Goal: Task Accomplishment & Management: Use online tool/utility

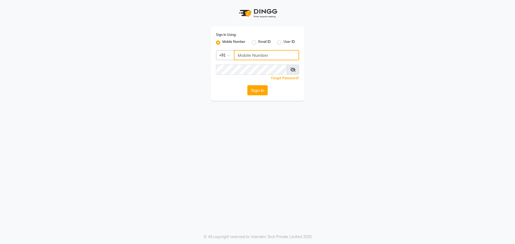
click at [250, 56] on input "Username" at bounding box center [266, 55] width 65 height 10
type input "9154979082"
click at [247, 85] on button "Sign In" at bounding box center [257, 90] width 20 height 10
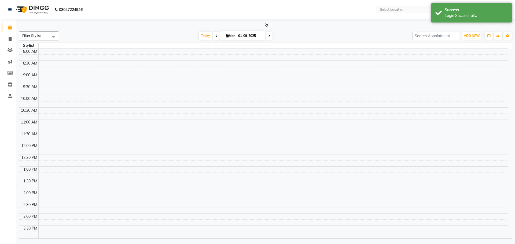
select select "en"
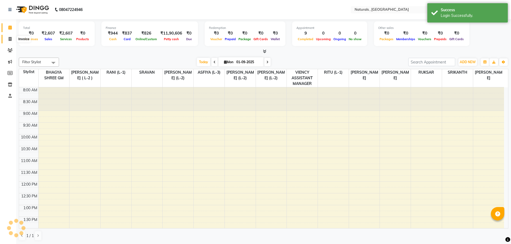
click at [9, 40] on icon at bounding box center [10, 39] width 3 height 4
select select "service"
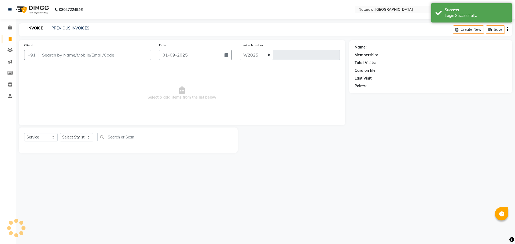
select select "5818"
type input "3641"
click at [90, 137] on select "Select Stylist" at bounding box center [77, 137] width 34 height 8
select select "74680"
click at [60, 133] on select "Select Stylist ASFIYA (L-3) BHAGYA SHREE GM [PERSON_NAME] (L-2) [PERSON_NAME] (…" at bounding box center [80, 137] width 40 height 8
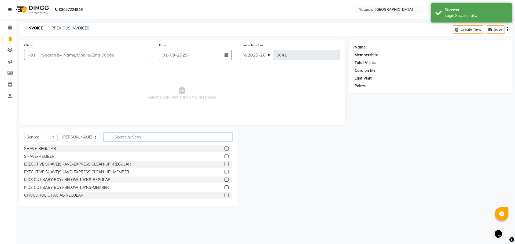
click at [123, 138] on input "text" at bounding box center [168, 137] width 129 height 8
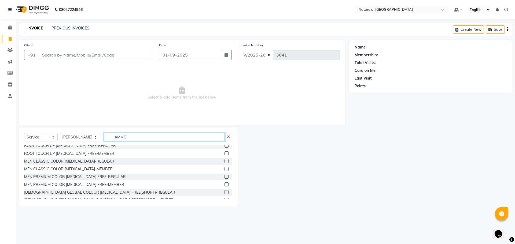
scroll to position [27, 0]
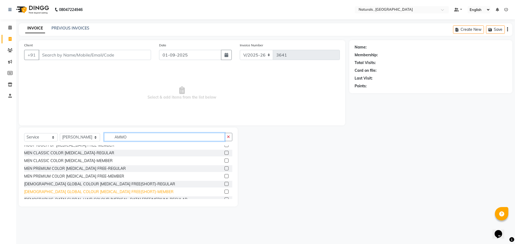
type input "AMMO"
click at [93, 193] on div "[DEMOGRAPHIC_DATA] GLOBAL COLOUR [MEDICAL_DATA] FREE(SHORT)-MEMBER" at bounding box center [98, 192] width 149 height 6
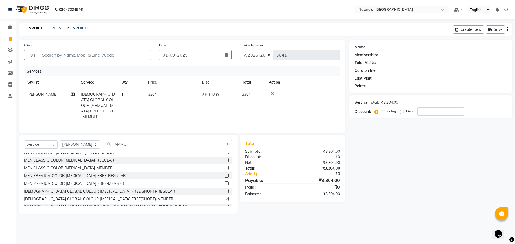
checkbox input "false"
click at [138, 141] on input "AMMO" at bounding box center [164, 144] width 121 height 8
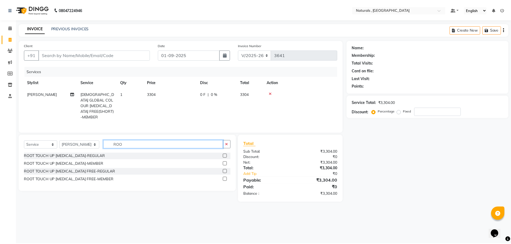
scroll to position [0, 0]
type input "ROOT"
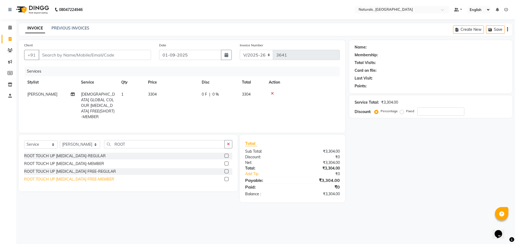
click at [50, 178] on div "ROOT TOUCH UP [MEDICAL_DATA] FREE-MEMBER" at bounding box center [69, 180] width 90 height 6
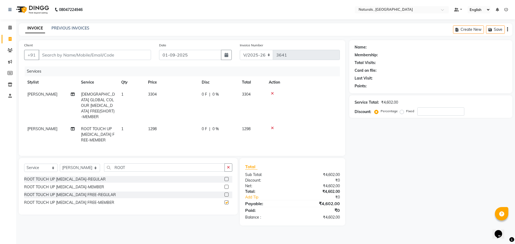
checkbox input "false"
click at [273, 93] on icon at bounding box center [272, 94] width 3 height 4
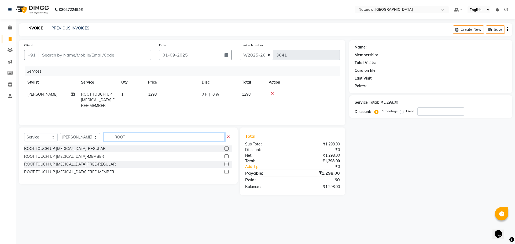
click at [131, 137] on input "ROOT" at bounding box center [164, 137] width 121 height 8
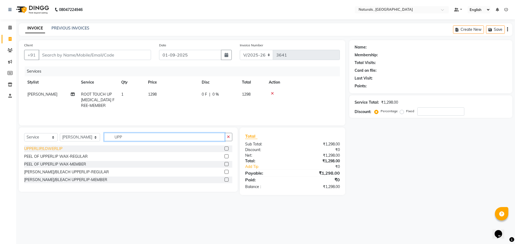
type input "UPP"
click at [58, 150] on div "UPPERLIP/LOWERLIP" at bounding box center [43, 149] width 38 height 6
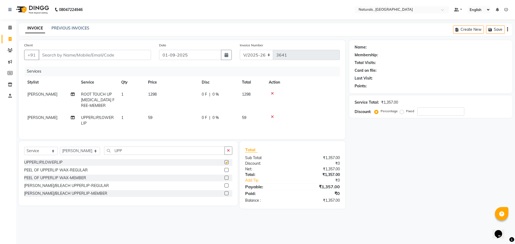
checkbox input "false"
click at [150, 117] on span "59" at bounding box center [150, 117] width 4 height 5
select select "74680"
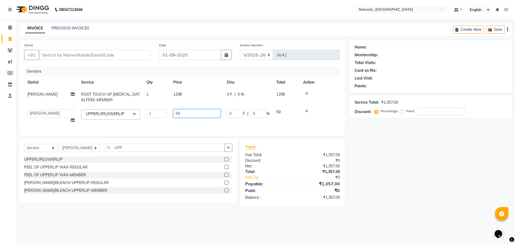
click at [196, 111] on input "59" at bounding box center [196, 113] width 47 height 8
type input "5"
type input "70"
click at [378, 163] on div "Name: Membership: Total Visits: Card on file: Last Visit: Points: Service Total…" at bounding box center [432, 123] width 167 height 166
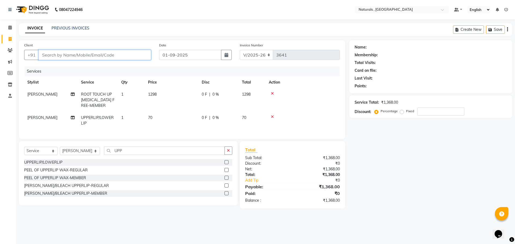
click at [104, 56] on input "Client" at bounding box center [95, 55] width 112 height 10
type input "7"
type input "0"
click at [64, 69] on span "755017" at bounding box center [70, 67] width 16 height 5
type input "7550173228"
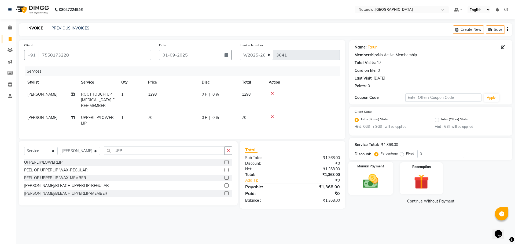
click at [363, 183] on img at bounding box center [370, 182] width 25 height 18
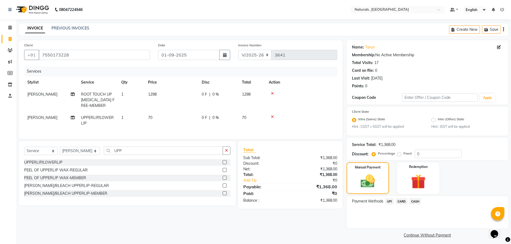
click at [415, 201] on span "CASH" at bounding box center [416, 202] width 12 height 6
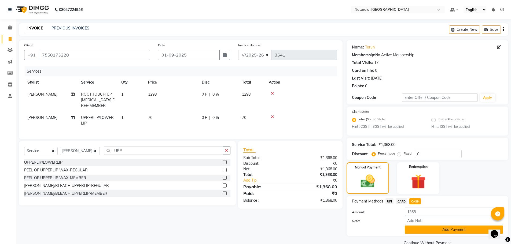
click at [428, 232] on button "Add Payment" at bounding box center [454, 230] width 98 height 8
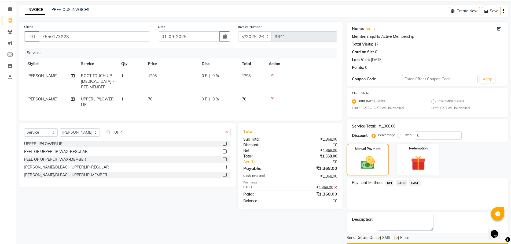
scroll to position [34, 0]
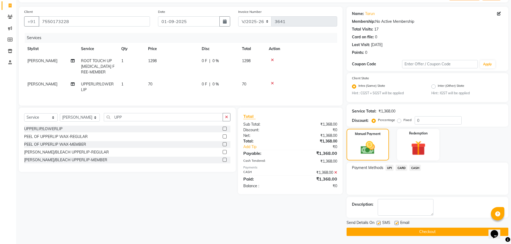
click at [428, 232] on button "Checkout" at bounding box center [428, 232] width 162 height 8
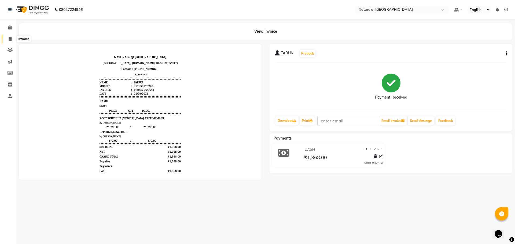
click at [11, 39] on icon at bounding box center [10, 39] width 3 height 4
select select "service"
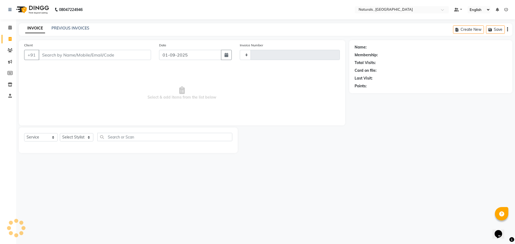
type input "3642"
select select "5818"
click at [68, 56] on input "Client" at bounding box center [95, 55] width 112 height 10
click at [80, 30] on link "PREVIOUS INVOICES" at bounding box center [71, 28] width 38 height 5
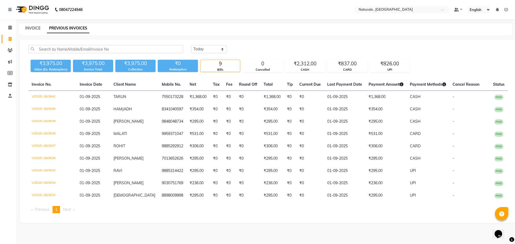
click at [32, 29] on link "INVOICE" at bounding box center [32, 28] width 15 height 5
select select "service"
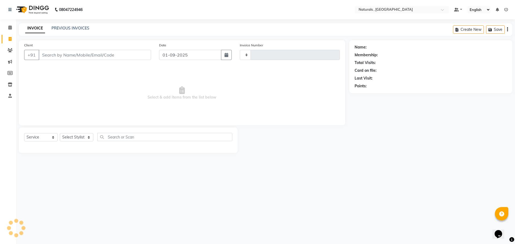
type input "3642"
select select "5818"
click at [68, 56] on input "Client" at bounding box center [95, 55] width 112 height 10
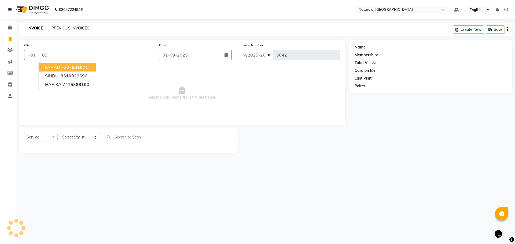
type input "8"
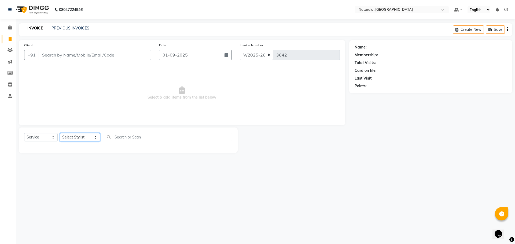
click at [93, 140] on select "Select Stylist ASFIYA (L-3) BHAGYA SHREE GM [PERSON_NAME] (L-2) [PERSON_NAME] (…" at bounding box center [80, 137] width 40 height 8
select select "78703"
click at [60, 133] on select "Select Stylist ASFIYA (L-3) BHAGYA SHREE GM [PERSON_NAME] (L-2) [PERSON_NAME] (…" at bounding box center [80, 137] width 40 height 8
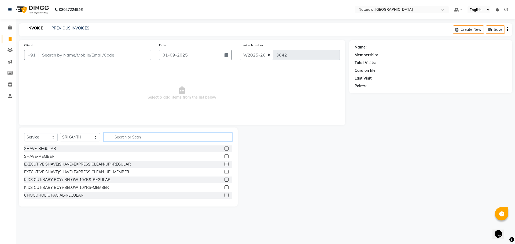
click at [124, 138] on input "text" at bounding box center [168, 137] width 129 height 8
type input "D"
type input "MASSA"
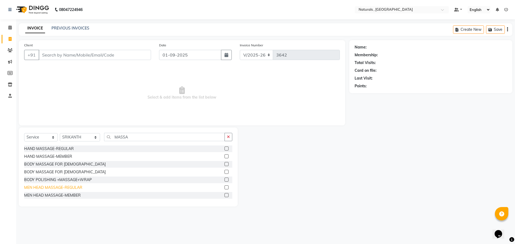
click at [52, 188] on div "MEN HEAD MASSAGE-REGULAR" at bounding box center [53, 188] width 58 height 6
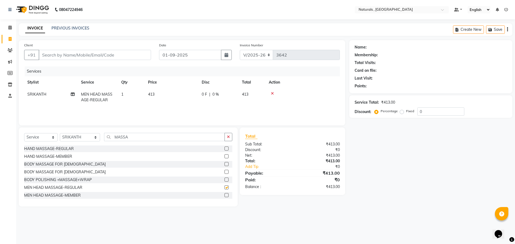
checkbox input "false"
click at [153, 94] on span "413" at bounding box center [151, 94] width 6 height 5
select select "78703"
click at [184, 95] on input "413" at bounding box center [196, 96] width 47 height 8
type input "4"
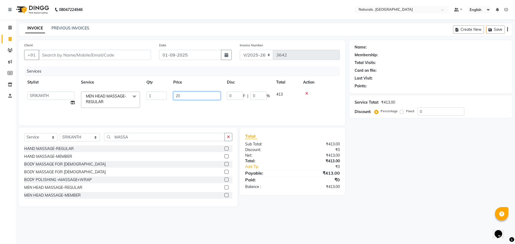
type input "200"
click at [380, 176] on div "Name: Membership: Total Visits: Card on file: Last Visit: Points: Service Total…" at bounding box center [432, 123] width 167 height 167
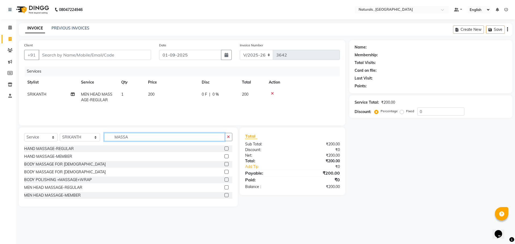
click at [144, 138] on input "MASSA" at bounding box center [164, 137] width 121 height 8
type input "BEARD"
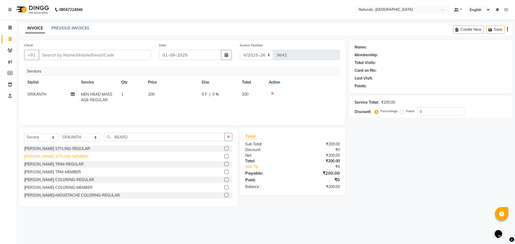
click at [42, 156] on div "[PERSON_NAME] STYLING-MEMBER" at bounding box center [56, 157] width 64 height 6
checkbox input "false"
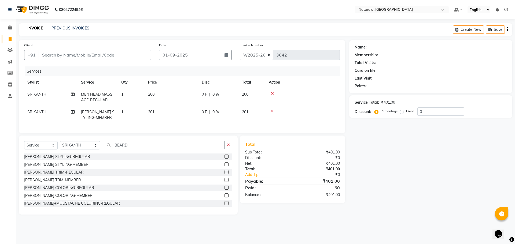
click at [43, 113] on span "SRIKANTH" at bounding box center [36, 112] width 19 height 5
select select "78703"
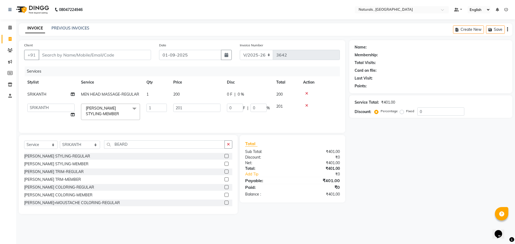
click at [43, 113] on td "ASFIYA (L-3) BHAGYA SHREE GM [PERSON_NAME] (L-2) [PERSON_NAME] ( L-2 ) [PERSON_…" at bounding box center [51, 112] width 54 height 23
click at [54, 111] on select "ASFIYA (L-3) BHAGYA SHREE GM [PERSON_NAME] (L-2) [PERSON_NAME] ( L-2 ) [PERSON_…" at bounding box center [50, 108] width 47 height 8
select select "57907"
click at [368, 192] on div "Name: Membership: Total Visits: Card on file: Last Visit: Points: Service Total…" at bounding box center [432, 127] width 167 height 174
click at [62, 54] on input "Client" at bounding box center [95, 55] width 112 height 10
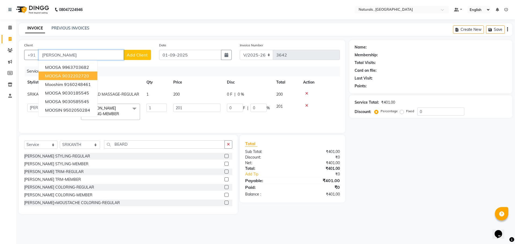
click at [65, 78] on ngb-highlight "9032202720" at bounding box center [75, 75] width 27 height 5
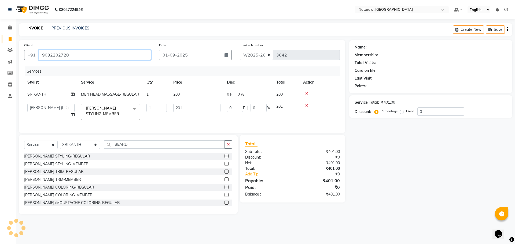
type input "9032202720"
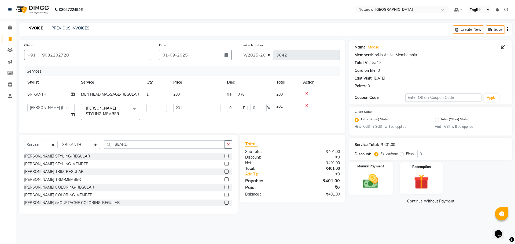
click at [368, 188] on img at bounding box center [370, 182] width 25 height 18
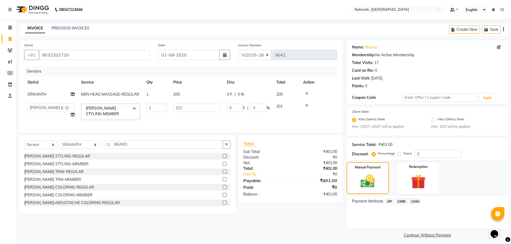
click at [419, 200] on span "CASH" at bounding box center [416, 202] width 12 height 6
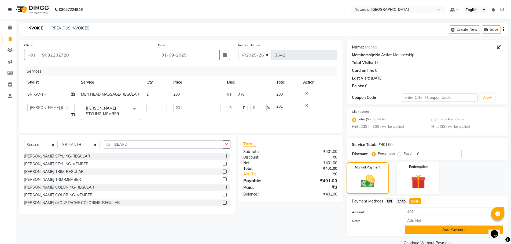
click at [433, 231] on button "Add Payment" at bounding box center [454, 230] width 98 height 8
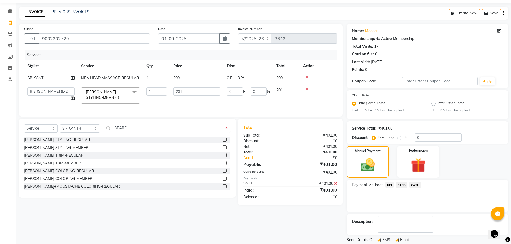
scroll to position [34, 0]
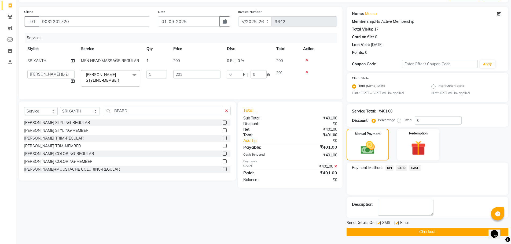
click at [433, 231] on button "Checkout" at bounding box center [428, 232] width 162 height 8
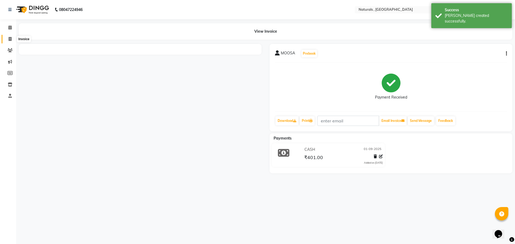
click at [11, 41] on span at bounding box center [9, 39] width 9 height 6
select select "service"
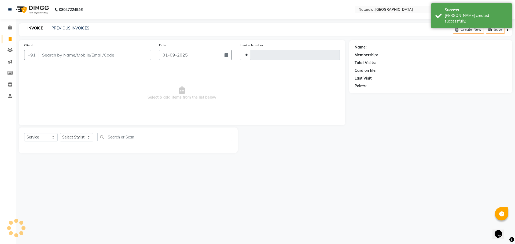
type input "3643"
select select "5818"
click at [61, 53] on input "Client" at bounding box center [95, 55] width 112 height 10
type input "A"
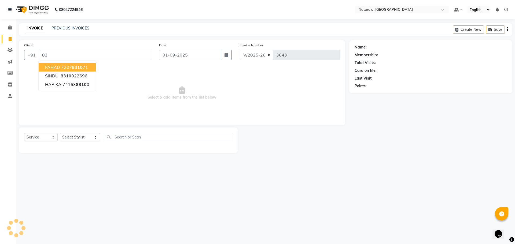
type input "8"
click at [67, 56] on input "AYISH" at bounding box center [81, 55] width 85 height 10
type input "A"
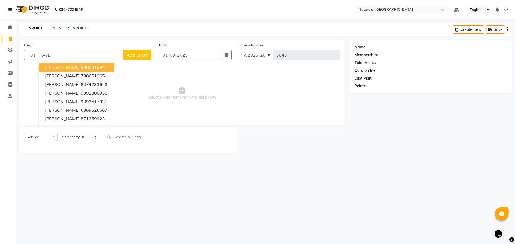
click at [67, 56] on input "AYE" at bounding box center [81, 55] width 85 height 10
type input "A"
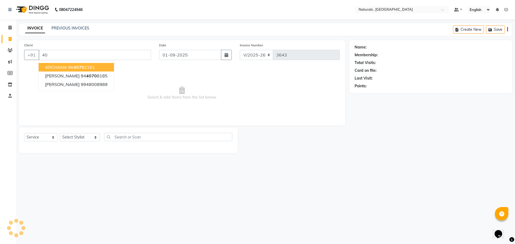
type input "4"
type input "9"
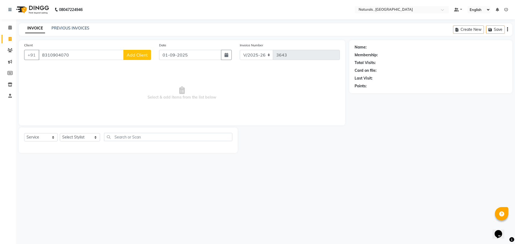
type input "8310904070"
click at [134, 54] on span "Add Client" at bounding box center [137, 54] width 21 height 5
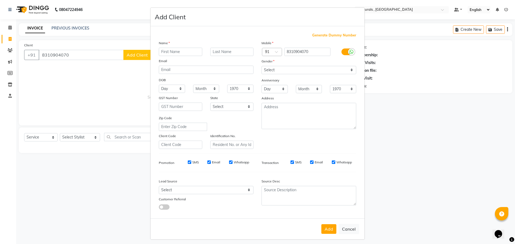
click at [176, 54] on input "text" at bounding box center [180, 52] width 43 height 8
type input "AFSHA"
click at [282, 67] on select "Select [DEMOGRAPHIC_DATA] [DEMOGRAPHIC_DATA] Other Prefer Not To Say" at bounding box center [309, 70] width 95 height 8
click at [262, 66] on select "Select [DEMOGRAPHIC_DATA] [DEMOGRAPHIC_DATA] Other Prefer Not To Say" at bounding box center [309, 70] width 95 height 8
click at [287, 71] on select "Select [DEMOGRAPHIC_DATA] [DEMOGRAPHIC_DATA] Other Prefer Not To Say" at bounding box center [309, 70] width 95 height 8
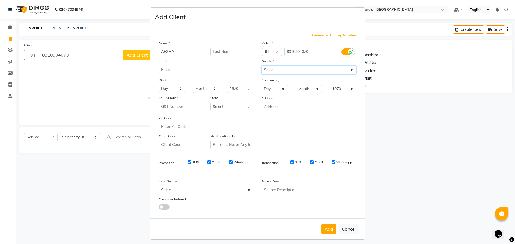
select select "[DEMOGRAPHIC_DATA]"
click at [262, 66] on select "Select [DEMOGRAPHIC_DATA] [DEMOGRAPHIC_DATA] Other Prefer Not To Say" at bounding box center [309, 70] width 95 height 8
click at [327, 230] on button "Add" at bounding box center [329, 230] width 15 height 10
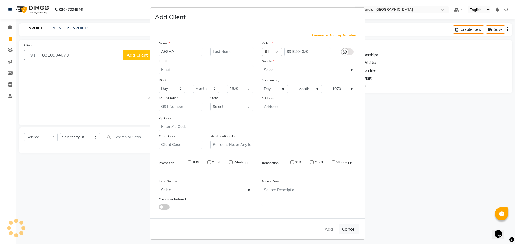
select select
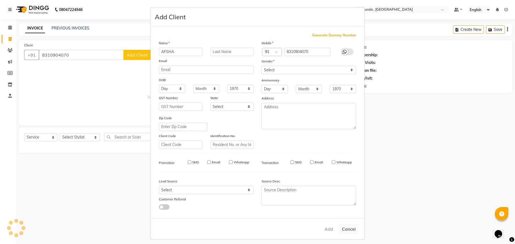
select select
checkbox input "false"
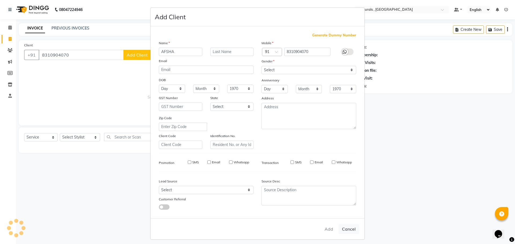
checkbox input "false"
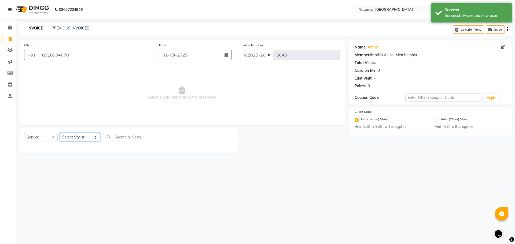
click at [93, 137] on select "Select Stylist ASFIYA (L-3) BHAGYA SHREE GM [PERSON_NAME] (L-2) [PERSON_NAME] (…" at bounding box center [80, 137] width 40 height 8
select select "74680"
click at [60, 133] on select "Select Stylist ASFIYA (L-3) BHAGYA SHREE GM [PERSON_NAME] (L-2) [PERSON_NAME] (…" at bounding box center [80, 137] width 40 height 8
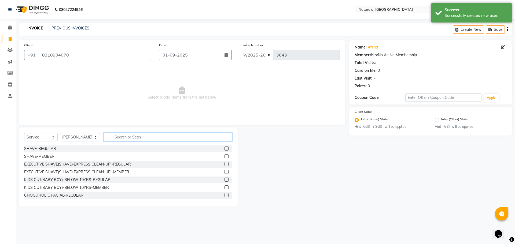
click at [137, 135] on input "text" at bounding box center [168, 137] width 129 height 8
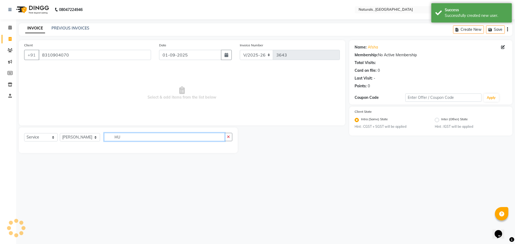
type input "H"
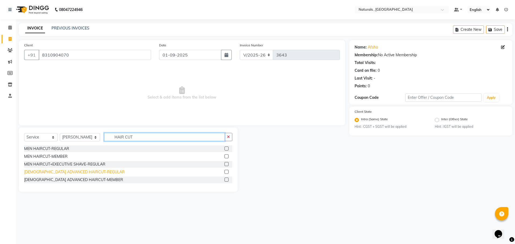
type input "HAIR CUT"
click at [80, 174] on div "[DEMOGRAPHIC_DATA] ADVANCED HAIRCUT-REGULAR" at bounding box center [74, 173] width 101 height 6
checkbox input "false"
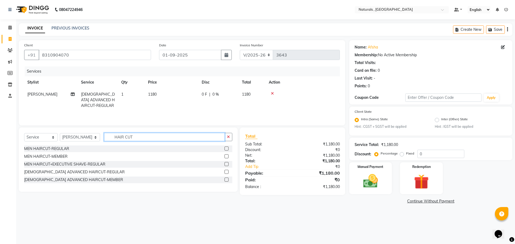
click at [165, 138] on input "HAIR CUT" at bounding box center [164, 137] width 121 height 8
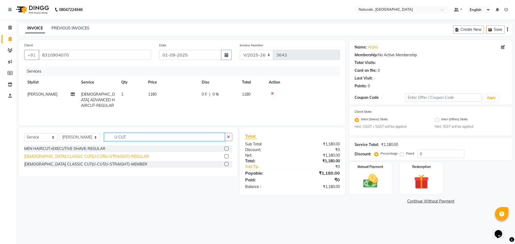
type input "U CUT"
click at [101, 156] on div "[DEMOGRAPHIC_DATA] CLASSIC CUT(U-CUT/U-STRAIGHT)-REGULAR" at bounding box center [86, 157] width 125 height 6
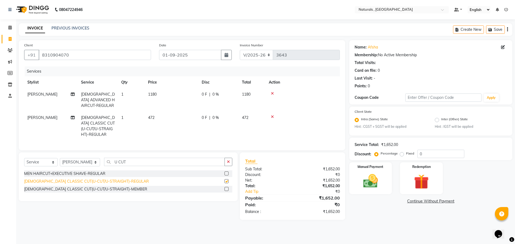
checkbox input "false"
drag, startPoint x: 357, startPoint y: 189, endPoint x: 365, endPoint y: 194, distance: 9.5
click at [359, 192] on div "Manual Payment" at bounding box center [370, 178] width 45 height 33
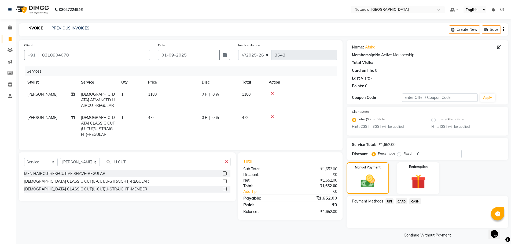
click at [401, 199] on span "CARD" at bounding box center [402, 202] width 12 height 6
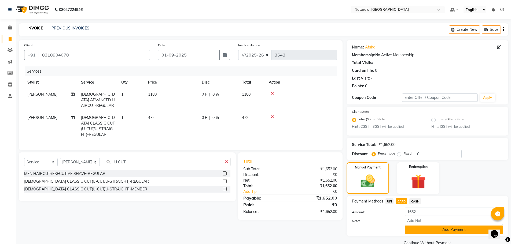
click at [414, 230] on button "Add Payment" at bounding box center [454, 230] width 98 height 8
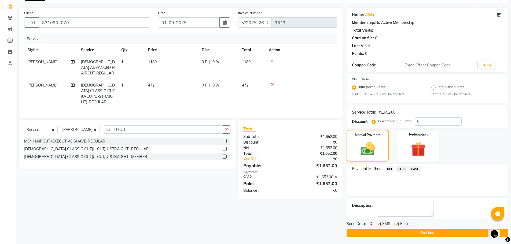
scroll to position [34, 0]
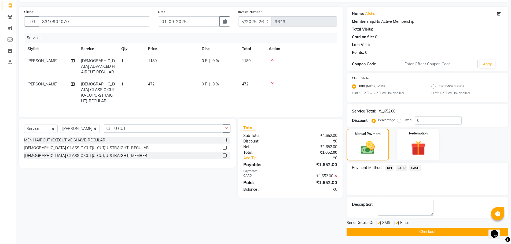
click at [414, 231] on button "Checkout" at bounding box center [428, 232] width 162 height 8
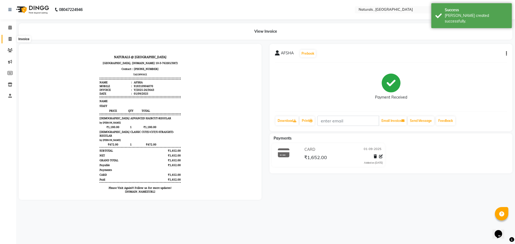
click at [8, 39] on span at bounding box center [9, 39] width 9 height 6
select select "service"
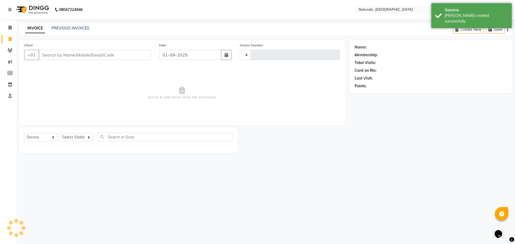
type input "3644"
select select "5818"
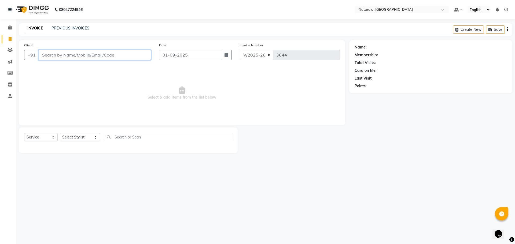
click at [101, 56] on input "Client" at bounding box center [95, 55] width 112 height 10
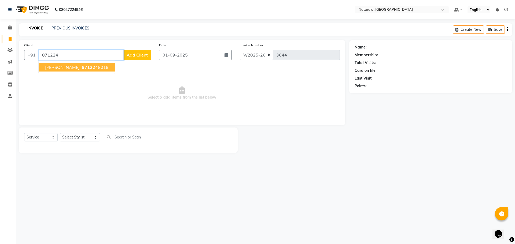
click at [88, 65] on ngb-highlight "871224 8019" at bounding box center [95, 67] width 28 height 5
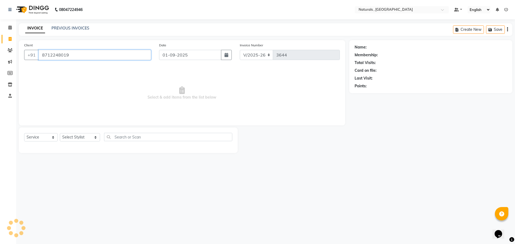
type input "8712248019"
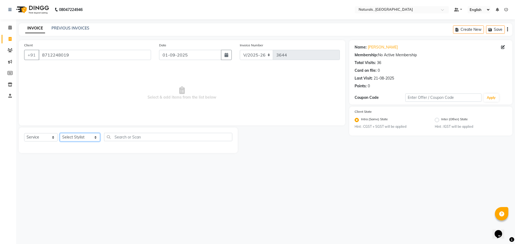
click at [96, 137] on select "Select Stylist ASFIYA (L-3) BHAGYA SHREE GM [PERSON_NAME] (L-2) [PERSON_NAME] (…" at bounding box center [80, 137] width 40 height 8
select select "74680"
click at [60, 133] on select "Select Stylist ASFIYA (L-3) BHAGYA SHREE GM [PERSON_NAME] (L-2) [PERSON_NAME] (…" at bounding box center [80, 137] width 40 height 8
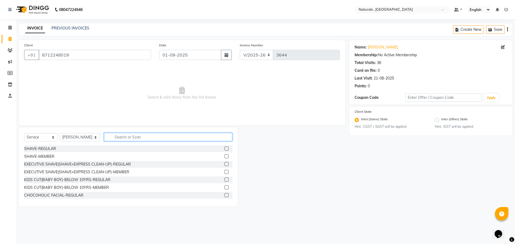
click at [127, 137] on input "text" at bounding box center [168, 137] width 129 height 8
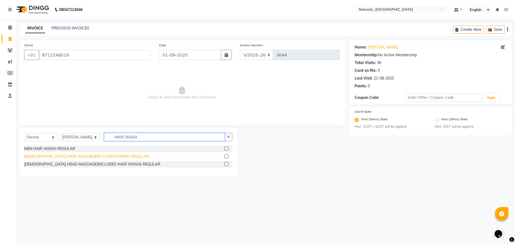
type input "HAIR WASH"
click at [96, 157] on div "[DEMOGRAPHIC_DATA] HAIR WASH&DEEP CONDITIONING-REGULAR" at bounding box center [86, 157] width 125 height 6
checkbox input "false"
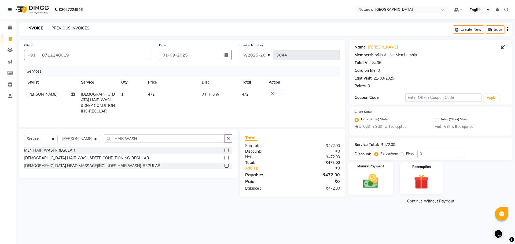
click at [364, 184] on img at bounding box center [370, 182] width 25 height 18
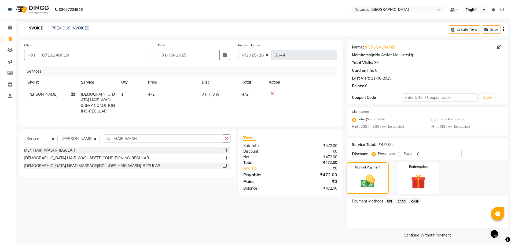
click at [402, 202] on span "CARD" at bounding box center [402, 202] width 12 height 6
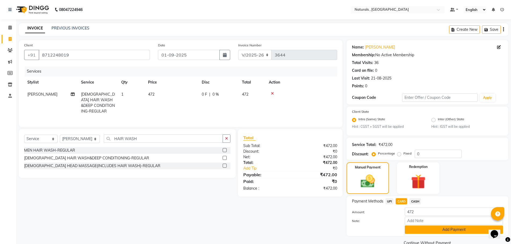
click at [428, 231] on button "Add Payment" at bounding box center [454, 230] width 98 height 8
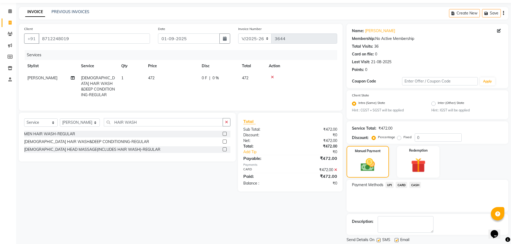
scroll to position [34, 0]
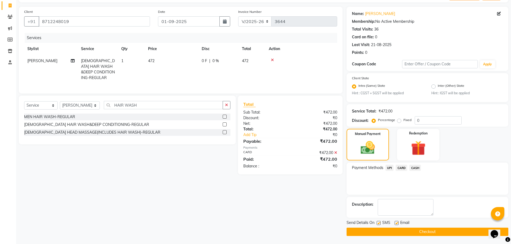
click at [428, 233] on button "Checkout" at bounding box center [428, 232] width 162 height 8
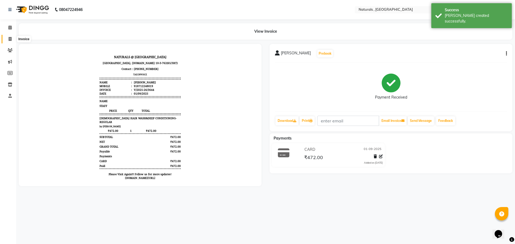
click at [11, 39] on icon at bounding box center [10, 39] width 3 height 4
select select "service"
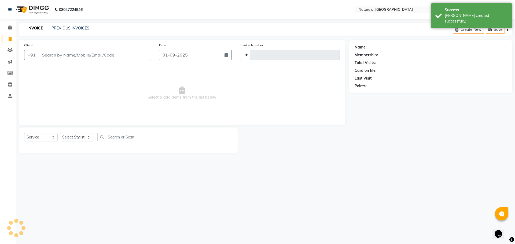
type input "3645"
select select "5818"
click at [86, 54] on input "Client" at bounding box center [95, 55] width 112 height 10
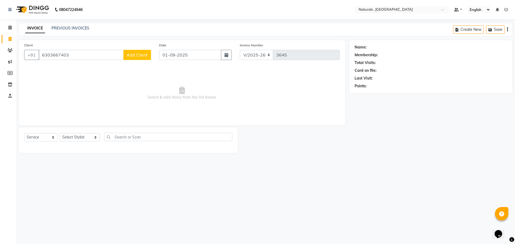
type input "6303667403"
click at [143, 56] on span "Add Client" at bounding box center [137, 54] width 21 height 5
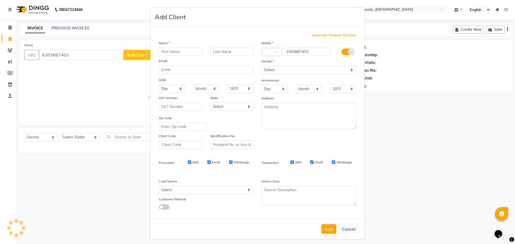
click at [173, 55] on input "text" at bounding box center [180, 52] width 43 height 8
type input "[PERSON_NAME]"
click at [282, 73] on select "Select [DEMOGRAPHIC_DATA] [DEMOGRAPHIC_DATA] Other Prefer Not To Say" at bounding box center [309, 70] width 95 height 8
select select "[DEMOGRAPHIC_DATA]"
click at [262, 66] on select "Select [DEMOGRAPHIC_DATA] [DEMOGRAPHIC_DATA] Other Prefer Not To Say" at bounding box center [309, 70] width 95 height 8
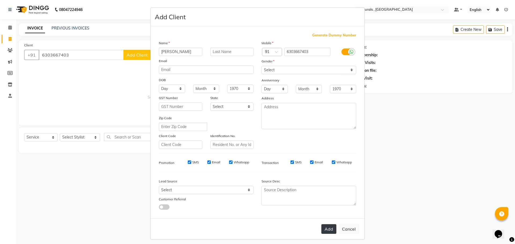
click at [329, 229] on button "Add" at bounding box center [329, 230] width 15 height 10
select select
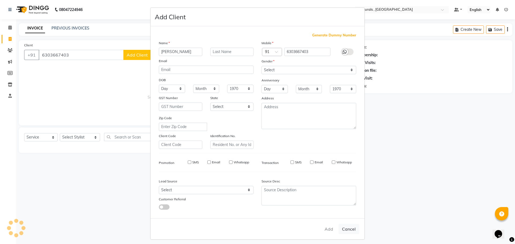
select select
checkbox input "false"
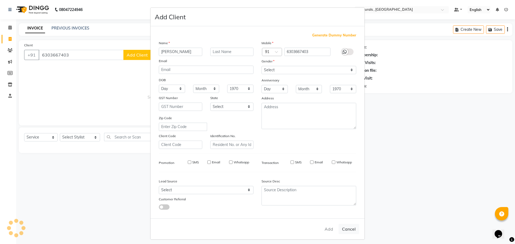
checkbox input "false"
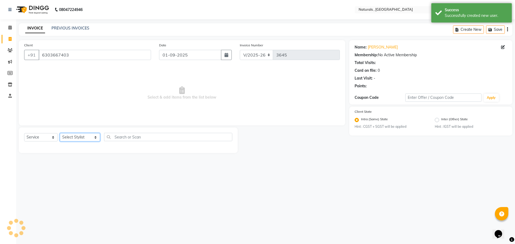
click at [94, 137] on select "Select Stylist ASFIYA (L-3) BHAGYA SHREE GM [PERSON_NAME] (L-2) [PERSON_NAME] (…" at bounding box center [80, 137] width 40 height 8
select select "40756"
click at [60, 133] on select "Select Stylist ASFIYA (L-3) BHAGYA SHREE GM [PERSON_NAME] (L-2) [PERSON_NAME] (…" at bounding box center [80, 137] width 40 height 8
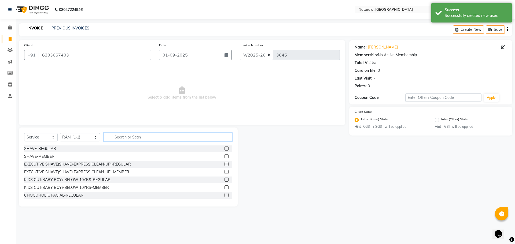
click at [147, 137] on input "text" at bounding box center [168, 137] width 129 height 8
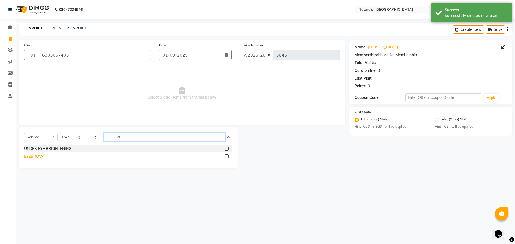
type input "EYE"
click at [26, 158] on div "EYEBROW" at bounding box center [33, 157] width 19 height 6
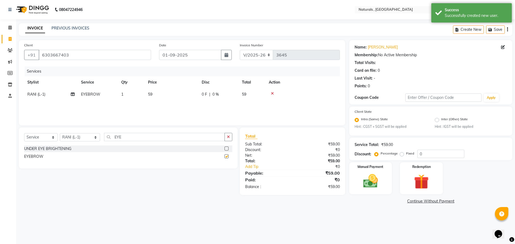
checkbox input "false"
click at [129, 141] on input "EYE" at bounding box center [164, 137] width 121 height 8
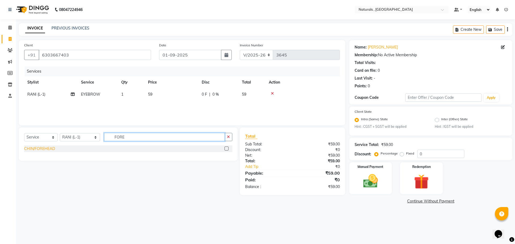
type input "FORE"
click at [52, 150] on div "CHIN/FOREHEAD" at bounding box center [39, 149] width 31 height 6
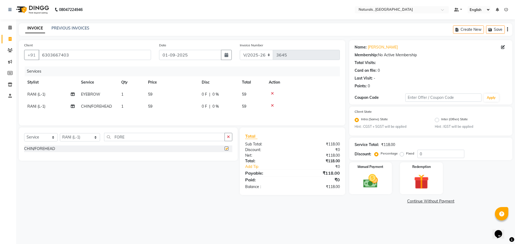
checkbox input "false"
click at [152, 94] on span "59" at bounding box center [150, 94] width 4 height 5
select select "40756"
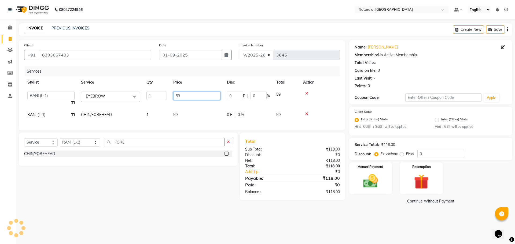
click at [202, 92] on input "59" at bounding box center [196, 96] width 47 height 8
type input "5"
type input "70"
click at [181, 111] on td "59" at bounding box center [197, 115] width 54 height 12
select select "40756"
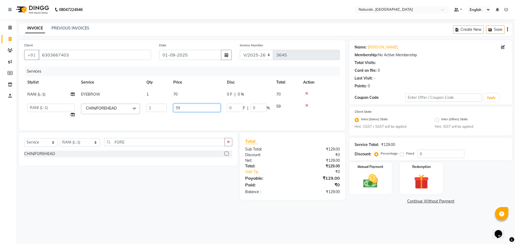
click at [191, 107] on input "59" at bounding box center [196, 108] width 47 height 8
type input "5"
type input "70"
click at [364, 224] on div "08047224946 Select Location × Naturals , Vijay Nagar Colony Default Panel My Pa…" at bounding box center [257, 122] width 515 height 244
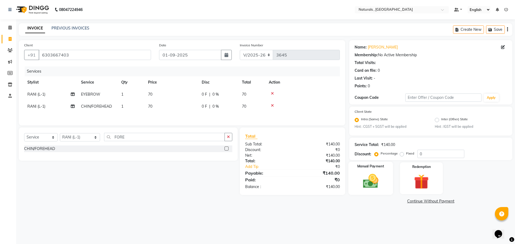
click at [367, 182] on img at bounding box center [370, 182] width 25 height 18
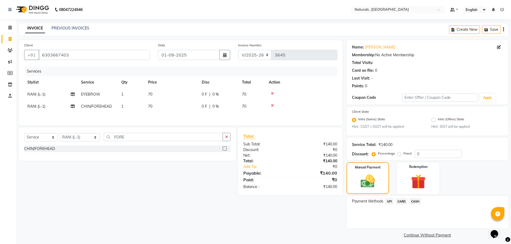
click at [388, 200] on span "UPI" at bounding box center [390, 202] width 8 height 6
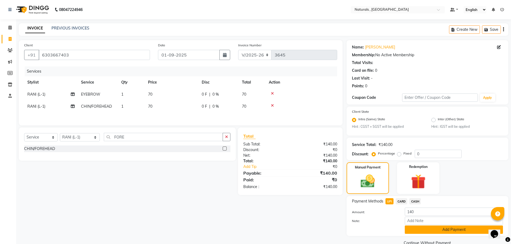
click at [422, 229] on button "Add Payment" at bounding box center [454, 230] width 98 height 8
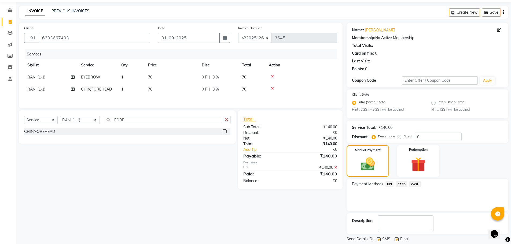
scroll to position [34, 0]
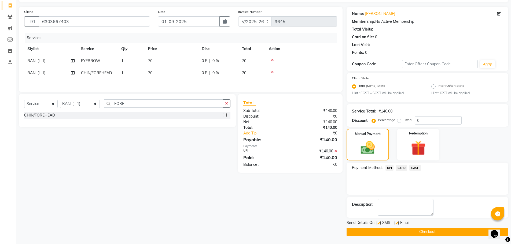
click at [423, 233] on button "Checkout" at bounding box center [428, 232] width 162 height 8
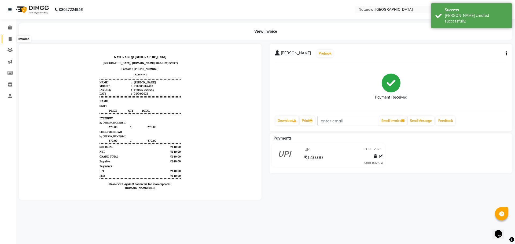
click at [12, 38] on span at bounding box center [9, 39] width 9 height 6
select select "service"
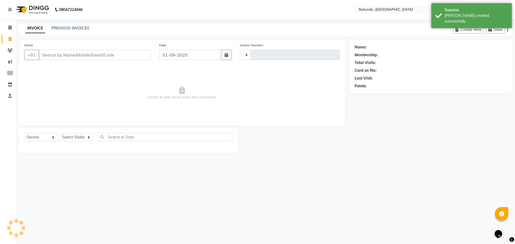
type input "3646"
select select "5818"
click at [67, 53] on input "Client" at bounding box center [95, 55] width 112 height 10
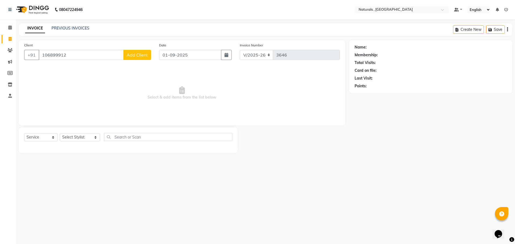
type input "106899912"
click at [139, 57] on span "Add Client" at bounding box center [137, 54] width 21 height 5
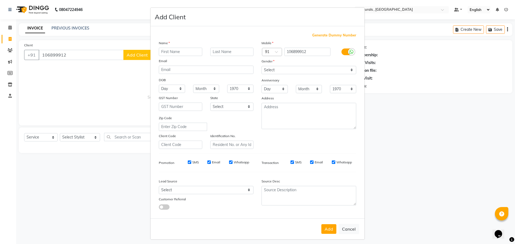
click at [189, 51] on input "text" at bounding box center [180, 52] width 43 height 8
type input "JAI"
click at [269, 69] on select "Select [DEMOGRAPHIC_DATA] [DEMOGRAPHIC_DATA] Other Prefer Not To Say" at bounding box center [309, 70] width 95 height 8
select select "[DEMOGRAPHIC_DATA]"
click at [262, 66] on select "Select [DEMOGRAPHIC_DATA] [DEMOGRAPHIC_DATA] Other Prefer Not To Say" at bounding box center [309, 70] width 95 height 8
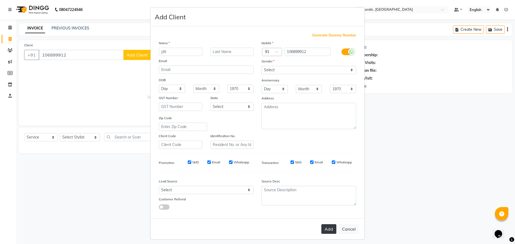
click at [331, 229] on button "Add" at bounding box center [329, 230] width 15 height 10
select select
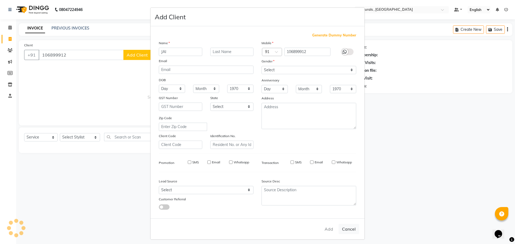
select select
checkbox input "false"
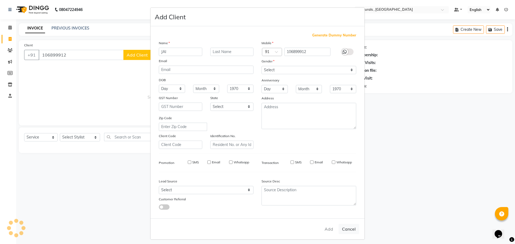
checkbox input "false"
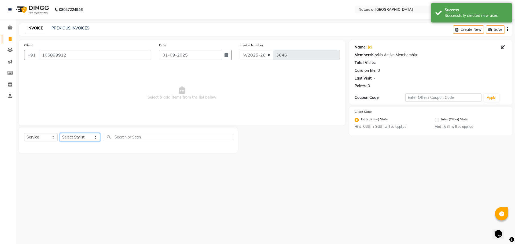
click at [97, 136] on select "Select Stylist ASFIYA (L-3) BHAGYA SHREE GM [PERSON_NAME] (L-2) [PERSON_NAME] (…" at bounding box center [80, 137] width 40 height 8
select select "78703"
click at [60, 133] on select "Select Stylist ASFIYA (L-3) BHAGYA SHREE GM [PERSON_NAME] (L-2) [PERSON_NAME] (…" at bounding box center [80, 137] width 40 height 8
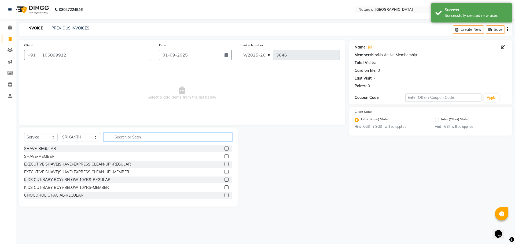
click at [144, 134] on input "text" at bounding box center [168, 137] width 129 height 8
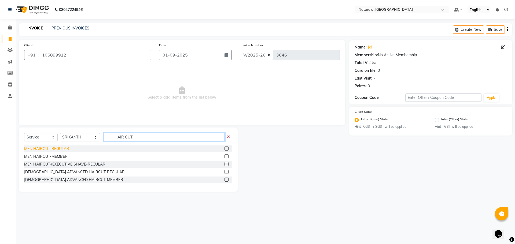
type input "HAIR CUT"
click at [39, 149] on div "MEN HAIRCUT-REGULAR" at bounding box center [46, 149] width 45 height 6
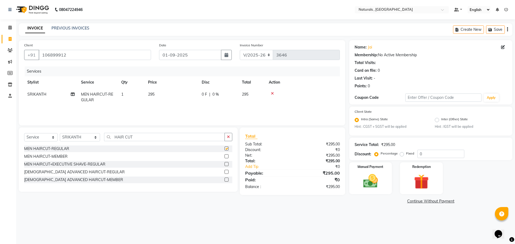
checkbox input "false"
click at [368, 184] on img at bounding box center [370, 182] width 25 height 18
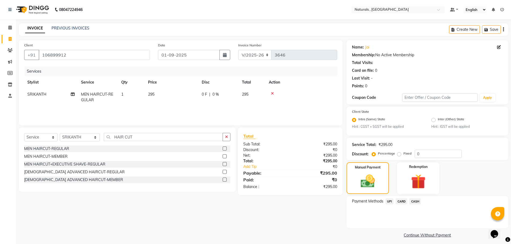
click at [417, 203] on span "CASH" at bounding box center [416, 202] width 12 height 6
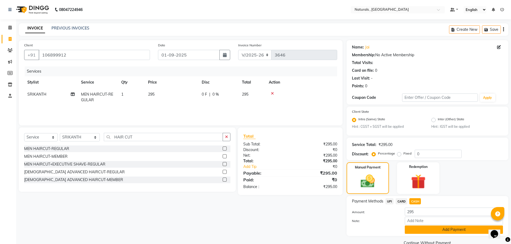
click at [423, 231] on button "Add Payment" at bounding box center [454, 230] width 98 height 8
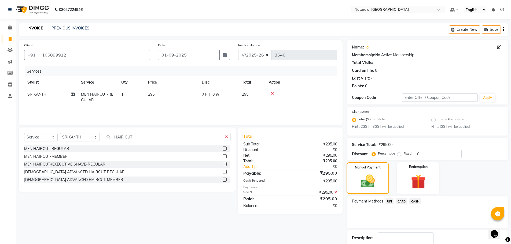
scroll to position [34, 0]
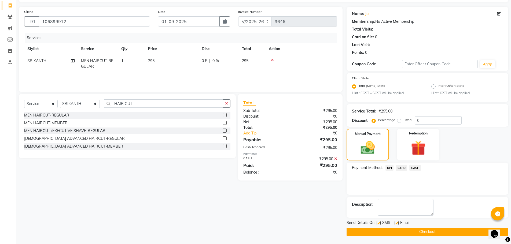
click at [423, 231] on button "Checkout" at bounding box center [428, 232] width 162 height 8
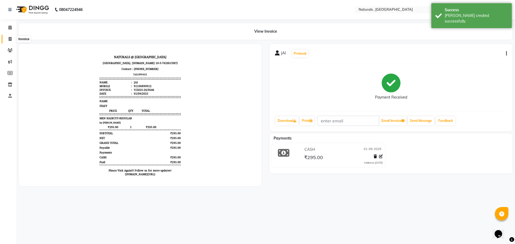
click at [10, 39] on icon at bounding box center [10, 39] width 3 height 4
select select "service"
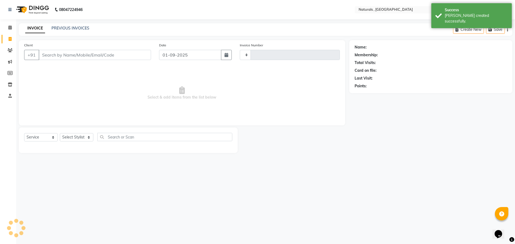
type input "3647"
select select "5818"
click at [57, 53] on input "Client" at bounding box center [95, 55] width 112 height 10
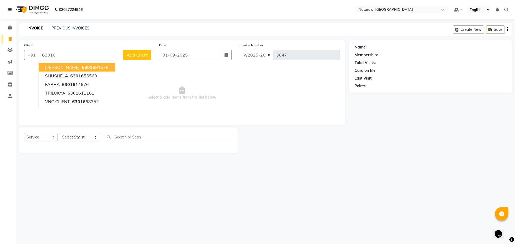
click at [87, 68] on ngb-highlight "63016 91579" at bounding box center [95, 67] width 28 height 5
type input "6301691579"
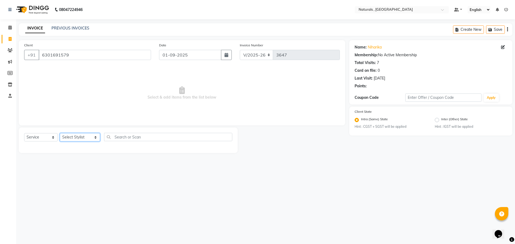
click at [93, 138] on select "Select Stylist ASFIYA (L-3) BHAGYA SHREE GM [PERSON_NAME] (L-2) [PERSON_NAME] (…" at bounding box center [80, 137] width 40 height 8
select select "40756"
click at [60, 133] on select "Select Stylist ASFIYA (L-3) BHAGYA SHREE GM [PERSON_NAME] (L-2) [PERSON_NAME] (…" at bounding box center [80, 137] width 40 height 8
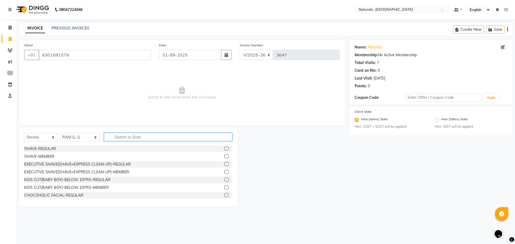
click at [133, 135] on input "text" at bounding box center [168, 137] width 129 height 8
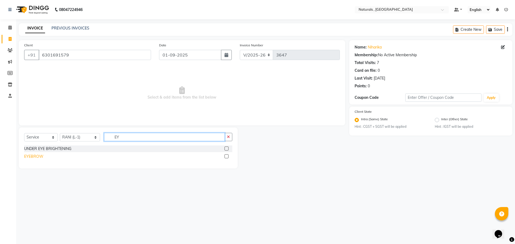
type input "EY"
click at [37, 155] on div "EYEBROW" at bounding box center [33, 157] width 19 height 6
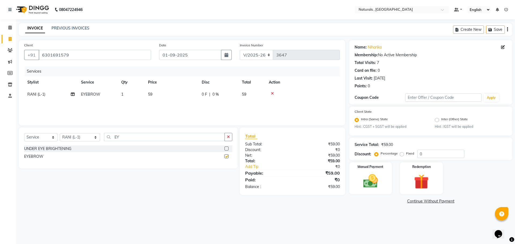
checkbox input "false"
click at [149, 96] on span "59" at bounding box center [150, 94] width 4 height 5
select select "40756"
click at [185, 97] on input "59" at bounding box center [196, 96] width 47 height 8
type input "5"
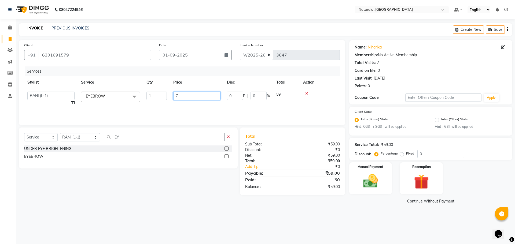
type input "70"
click at [209, 204] on div "Client [PHONE_NUMBER] Date [DATE] Invoice Number V/2025 V/[PHONE_NUMBER] Servic…" at bounding box center [182, 122] width 335 height 165
click at [363, 185] on img at bounding box center [370, 182] width 25 height 18
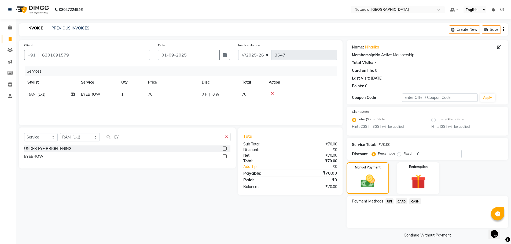
click at [392, 202] on span "UPI" at bounding box center [390, 202] width 8 height 6
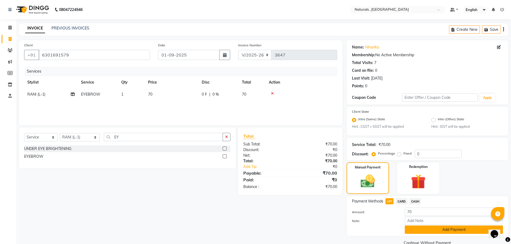
click at [422, 229] on button "Add Payment" at bounding box center [454, 230] width 98 height 8
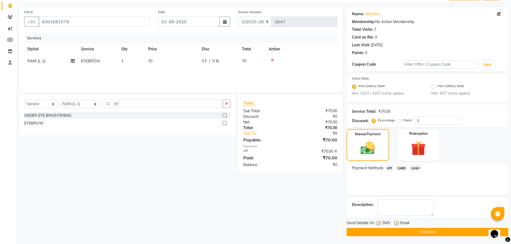
scroll to position [34, 0]
click at [421, 228] on div "Send Details On SMS Email Checkout" at bounding box center [428, 228] width 162 height 16
click at [421, 232] on button "Checkout" at bounding box center [428, 232] width 162 height 8
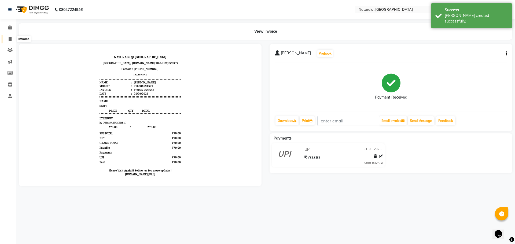
drag, startPoint x: 8, startPoint y: 42, endPoint x: 17, endPoint y: 39, distance: 9.1
click at [8, 42] on span at bounding box center [9, 39] width 9 height 6
select select "service"
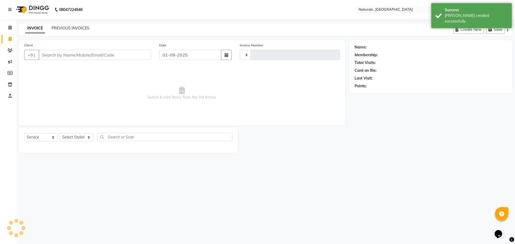
type input "3648"
select select "5818"
click at [77, 28] on link "PREVIOUS INVOICES" at bounding box center [71, 28] width 38 height 5
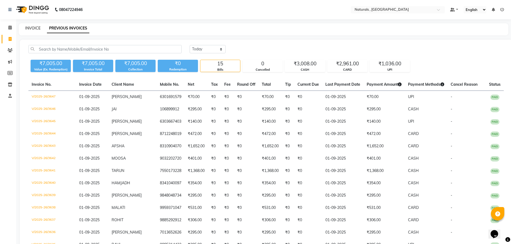
click at [31, 28] on link "INVOICE" at bounding box center [32, 28] width 15 height 5
select select "5818"
select select "service"
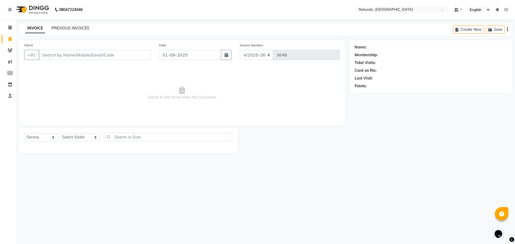
click at [84, 28] on link "PREVIOUS INVOICES" at bounding box center [71, 28] width 38 height 5
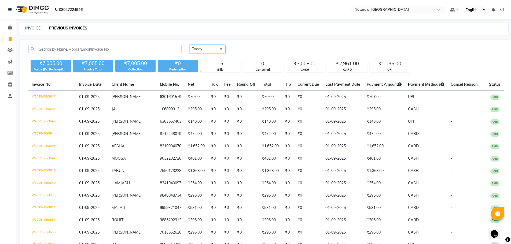
click at [213, 47] on select "[DATE] [DATE] Custom Range" at bounding box center [208, 49] width 36 height 8
select select "range"
click at [190, 45] on select "[DATE] [DATE] Custom Range" at bounding box center [208, 49] width 36 height 8
click at [242, 50] on input "01-09-2025" at bounding box center [252, 50] width 38 height 8
select select "9"
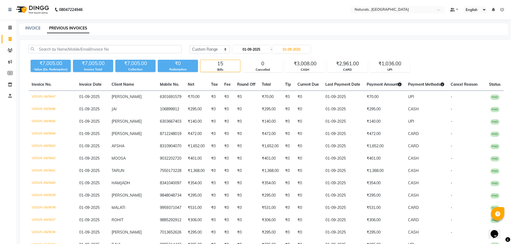
select select "2025"
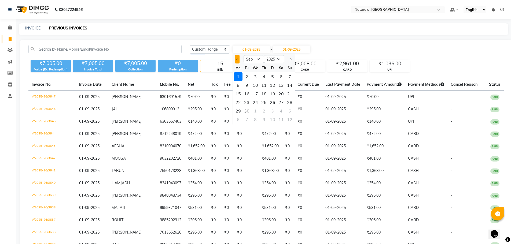
click at [237, 61] on button "Previous month" at bounding box center [237, 59] width 5 height 9
select select "8"
click at [273, 78] on div "1" at bounding box center [272, 76] width 9 height 9
type input "[DATE]"
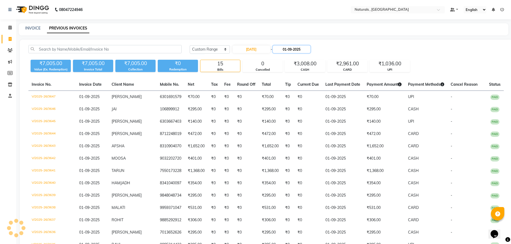
click at [294, 49] on input "01-09-2025" at bounding box center [292, 50] width 38 height 8
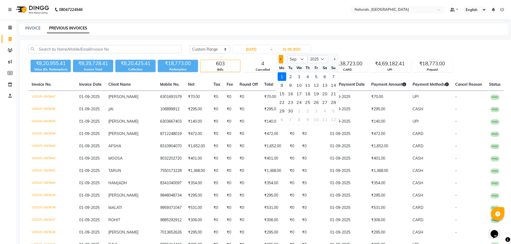
click at [281, 59] on span "Previous month" at bounding box center [281, 59] width 2 height 2
select select "8"
click at [333, 111] on div "31" at bounding box center [333, 111] width 9 height 9
type input "31-08-2025"
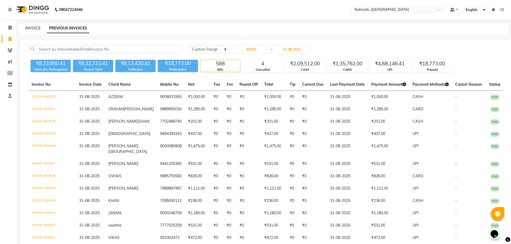
click at [30, 27] on link "INVOICE" at bounding box center [32, 28] width 15 height 5
select select "5818"
select select "service"
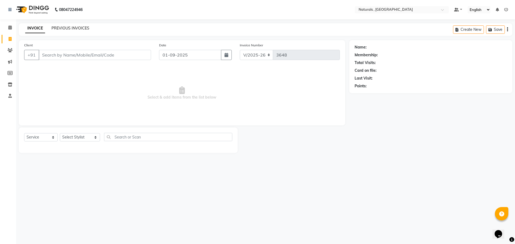
click at [72, 28] on link "PREVIOUS INVOICES" at bounding box center [71, 28] width 38 height 5
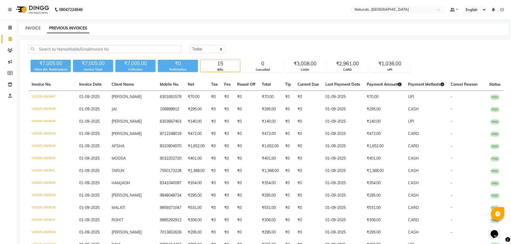
click at [34, 27] on link "INVOICE" at bounding box center [32, 28] width 15 height 5
select select "5818"
select select "service"
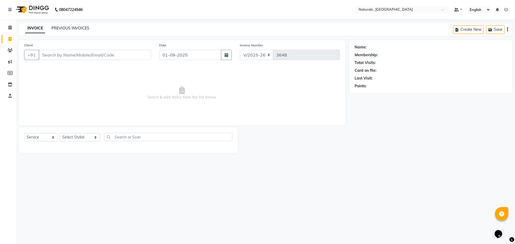
click at [81, 29] on link "PREVIOUS INVOICES" at bounding box center [71, 28] width 38 height 5
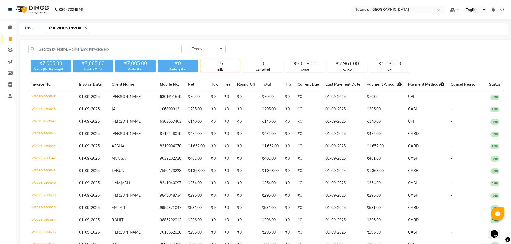
click at [339, 73] on div "[DATE] [DATE] Custom Range ₹7,005.00 Value (Ex. Redemption) ₹7,005.00 Invoice T…" at bounding box center [266, 169] width 493 height 258
click at [341, 65] on div "₹2,961.00" at bounding box center [348, 64] width 40 height 8
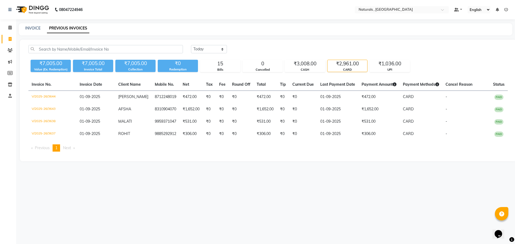
click at [273, 185] on div "08047224946 Select Location × Naturals , Vijay Nagar Colony Default Panel My Pa…" at bounding box center [257, 122] width 515 height 244
click at [396, 70] on div "UPI" at bounding box center [390, 70] width 40 height 5
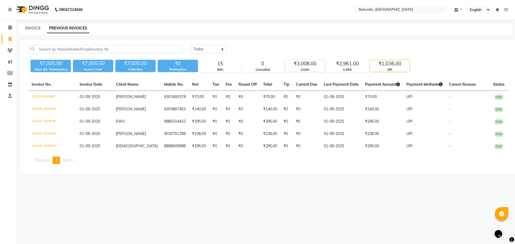
click at [310, 67] on div "₹3,008.00" at bounding box center [305, 64] width 40 height 8
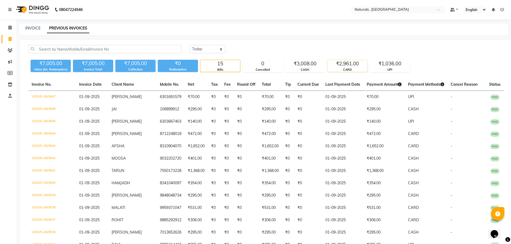
click at [338, 69] on div "CARD" at bounding box center [348, 70] width 40 height 5
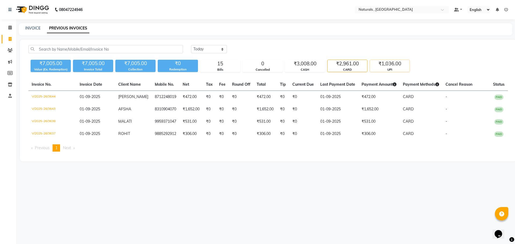
click at [388, 70] on div "UPI" at bounding box center [390, 70] width 40 height 5
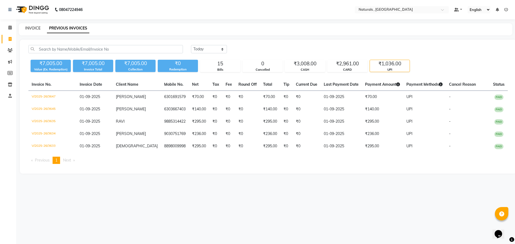
click at [35, 28] on link "INVOICE" at bounding box center [32, 28] width 15 height 5
select select "service"
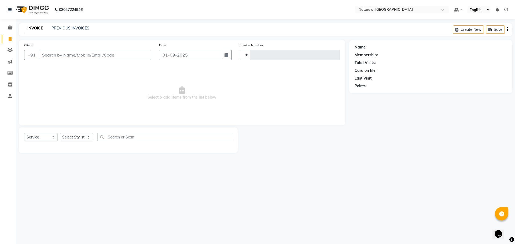
type input "3648"
select select "5818"
click at [76, 28] on link "PREVIOUS INVOICES" at bounding box center [71, 28] width 38 height 5
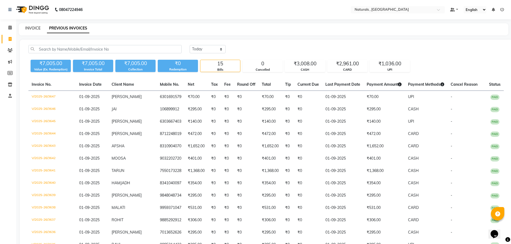
click at [32, 28] on link "INVOICE" at bounding box center [32, 28] width 15 height 5
select select "service"
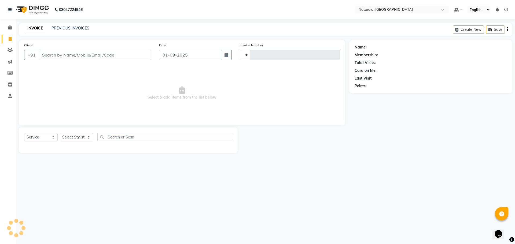
type input "3648"
select select "5818"
click at [92, 138] on select "Select Stylist ASFIYA (L-3) BHAGYA SHREE GM [PERSON_NAME] (L-2) [PERSON_NAME] (…" at bounding box center [80, 137] width 40 height 8
select select "57907"
click at [60, 133] on select "Select Stylist ASFIYA (L-3) BHAGYA SHREE GM [PERSON_NAME] (L-2) [PERSON_NAME] (…" at bounding box center [80, 137] width 40 height 8
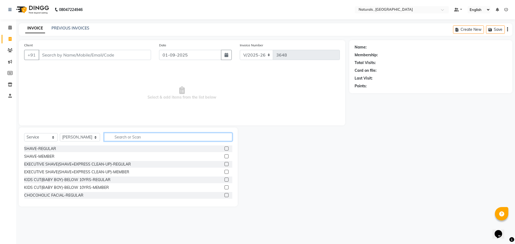
click at [129, 137] on input "text" at bounding box center [168, 137] width 129 height 8
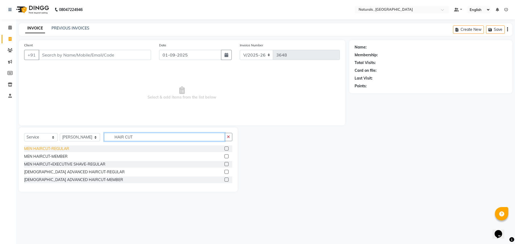
type input "HAIR CUT"
click at [46, 147] on div "MEN HAIRCUT-REGULAR" at bounding box center [46, 149] width 45 height 6
checkbox input "false"
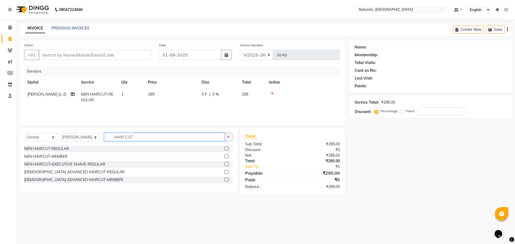
click at [145, 136] on input "HAIR CUT" at bounding box center [164, 137] width 121 height 8
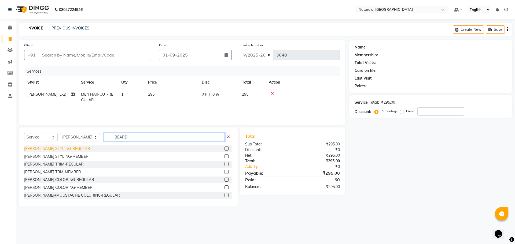
type input "BEARD"
click at [66, 149] on div "[PERSON_NAME] STYLING-REGULAR" at bounding box center [57, 149] width 66 height 6
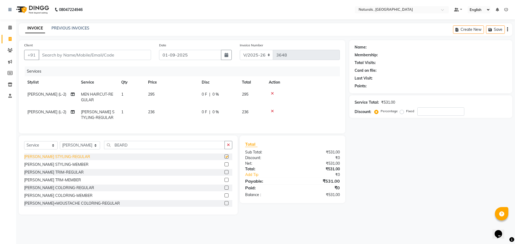
checkbox input "false"
click at [134, 148] on input "BEARD" at bounding box center [164, 145] width 121 height 8
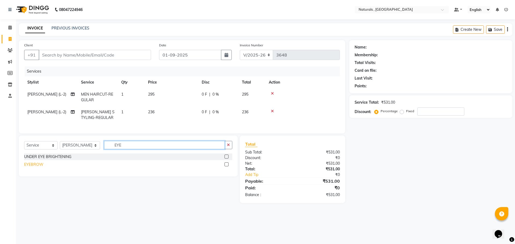
type input "EYE"
click at [38, 168] on div "EYEBROW" at bounding box center [33, 165] width 19 height 6
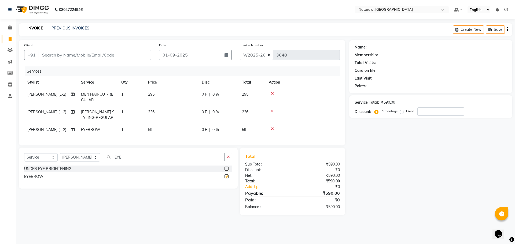
checkbox input "false"
click at [156, 133] on td "59" at bounding box center [172, 130] width 54 height 12
select select "57907"
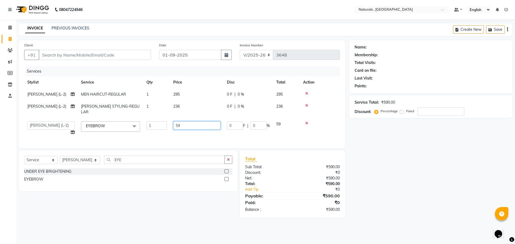
click at [196, 122] on input "59" at bounding box center [196, 126] width 47 height 8
type input "5"
type input "70"
click at [437, 198] on div "Name: Membership: Total Visits: Card on file: Last Visit: Points: Service Total…" at bounding box center [432, 129] width 167 height 178
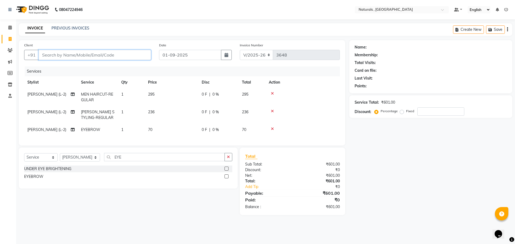
click at [107, 55] on input "Client" at bounding box center [95, 55] width 112 height 10
click at [123, 57] on input "Client" at bounding box center [95, 55] width 112 height 10
click at [273, 129] on icon at bounding box center [272, 129] width 3 height 4
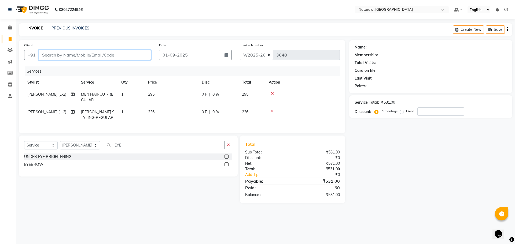
click at [113, 54] on input "Client" at bounding box center [95, 55] width 112 height 10
type input "7"
type input "0"
click at [82, 66] on ngb-highlight "790011 2292" at bounding box center [75, 67] width 28 height 5
type input "7900112292"
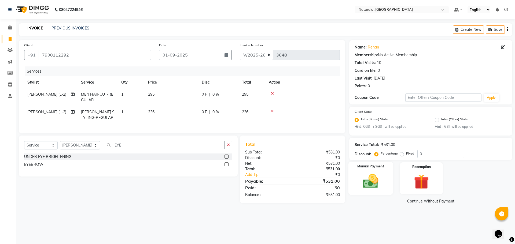
click at [375, 178] on img at bounding box center [370, 182] width 25 height 18
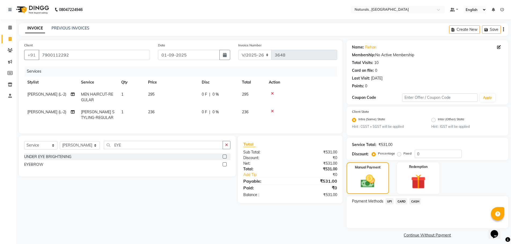
click at [390, 202] on span "UPI" at bounding box center [390, 202] width 8 height 6
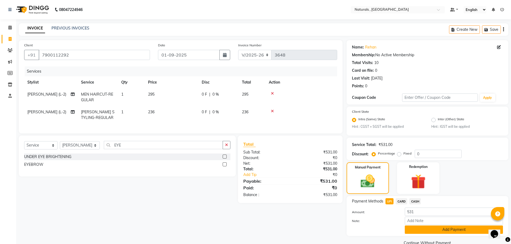
click at [415, 231] on button "Add Payment" at bounding box center [454, 230] width 98 height 8
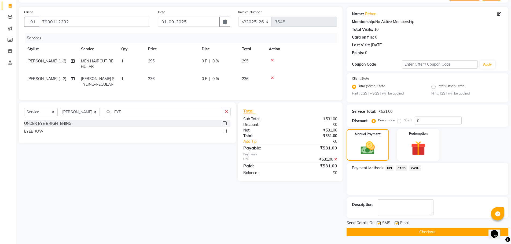
scroll to position [34, 0]
click at [415, 231] on button "Checkout" at bounding box center [428, 232] width 162 height 8
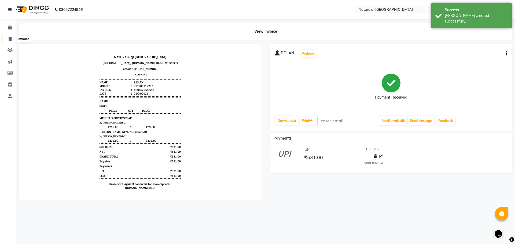
click at [11, 38] on icon at bounding box center [10, 39] width 3 height 4
select select "service"
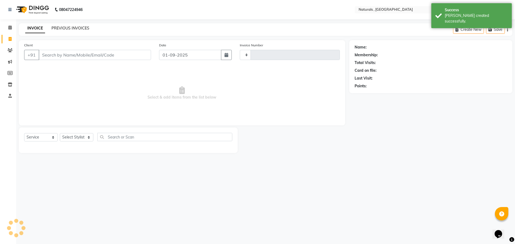
type input "3649"
select select "5818"
click at [79, 28] on link "PREVIOUS INVOICES" at bounding box center [71, 28] width 38 height 5
